Goal: Transaction & Acquisition: Subscribe to service/newsletter

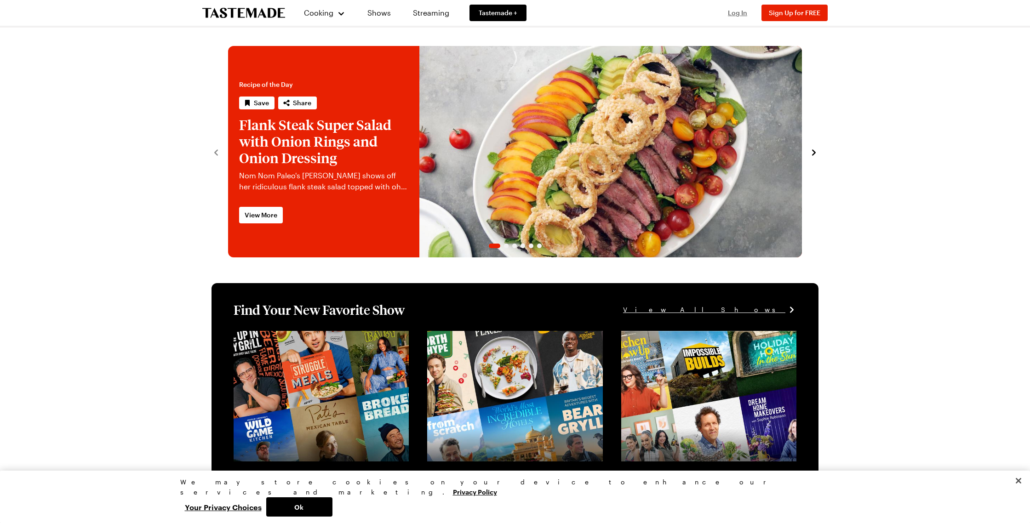
click at [729, 14] on span "Log In" at bounding box center [737, 13] width 19 height 8
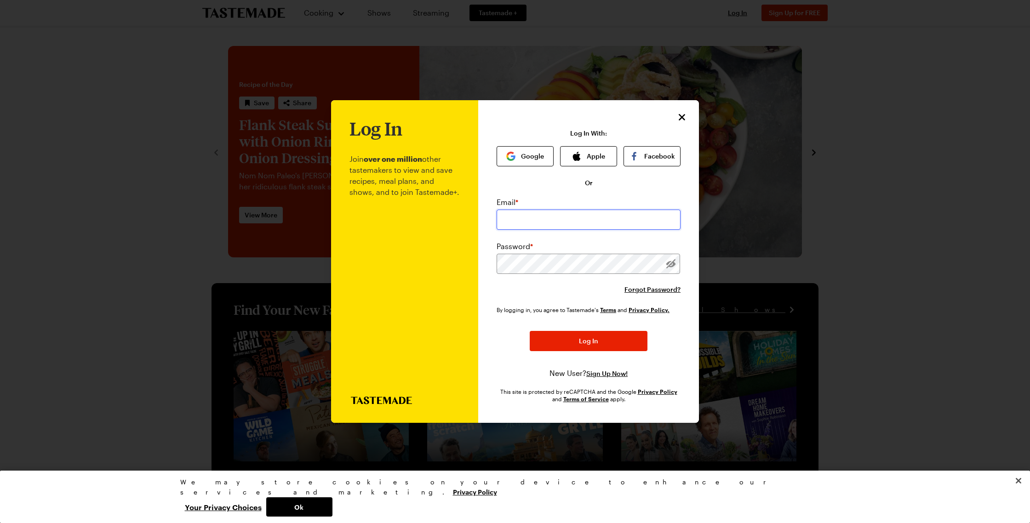
click at [584, 216] on input "email" at bounding box center [588, 220] width 184 height 20
type input "[EMAIL_ADDRESS][DOMAIN_NAME]"
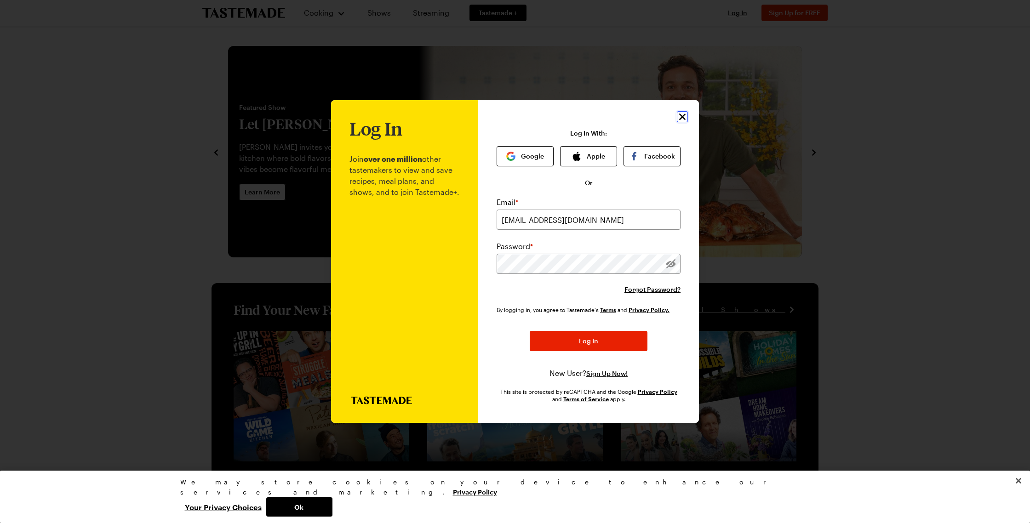
click at [678, 122] on div "Log In Join over one million other tastemakers to view and save recipes, meal p…" at bounding box center [588, 261] width 221 height 323
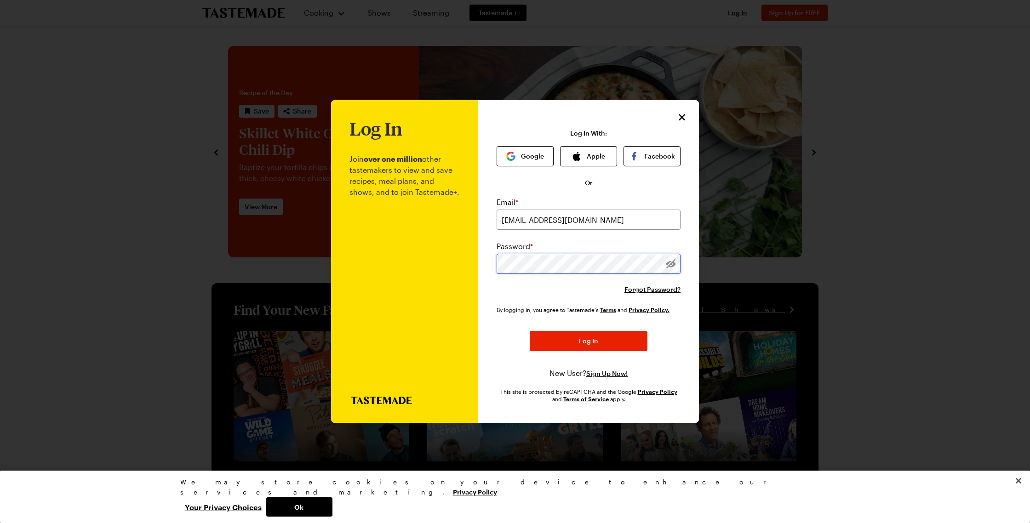
click at [529, 331] on button "Log In" at bounding box center [588, 341] width 118 height 20
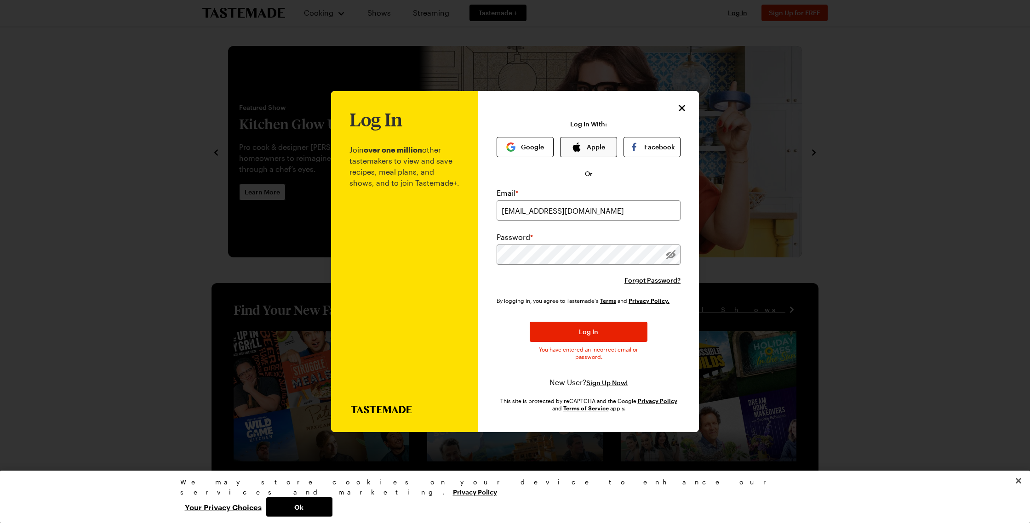
click at [595, 145] on button "Apple" at bounding box center [588, 147] width 57 height 20
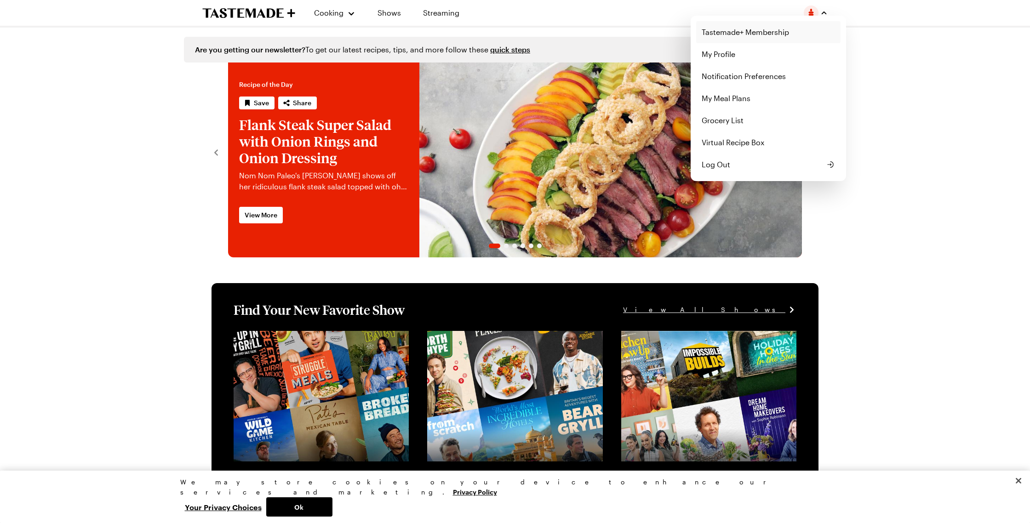
click at [732, 36] on link "Tastemade+ Membership" at bounding box center [768, 32] width 144 height 22
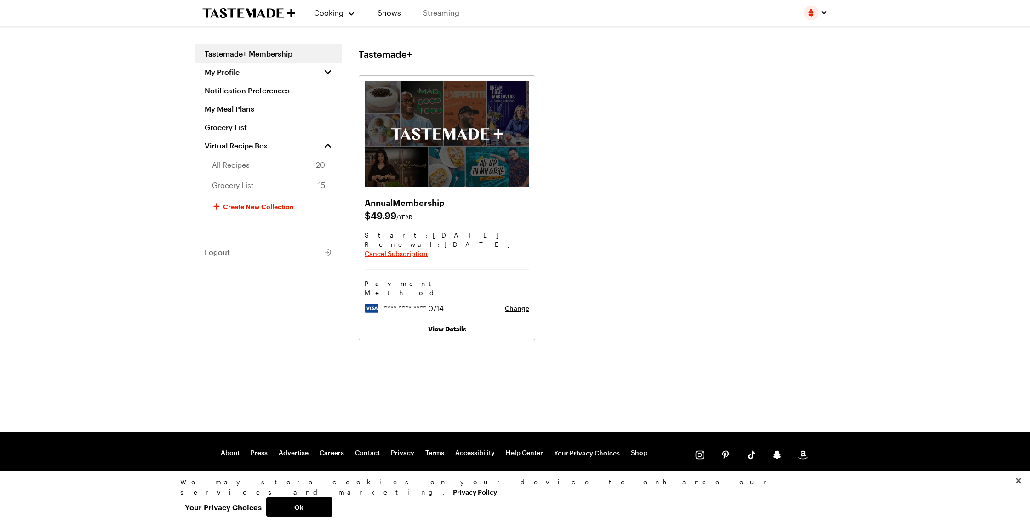
click at [449, 16] on link "Streaming" at bounding box center [441, 13] width 55 height 26
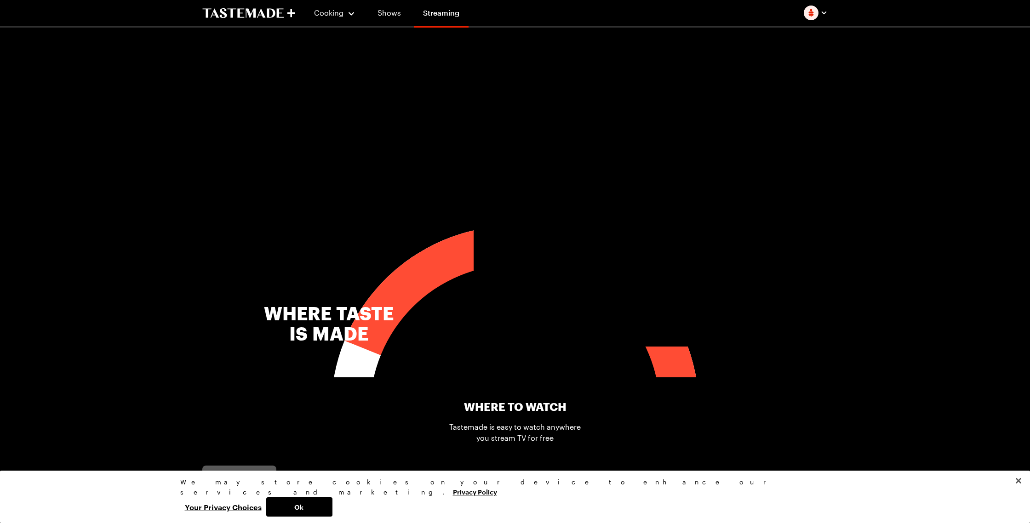
scroll to position [132, 0]
